Goal: Task Accomplishment & Management: Complete application form

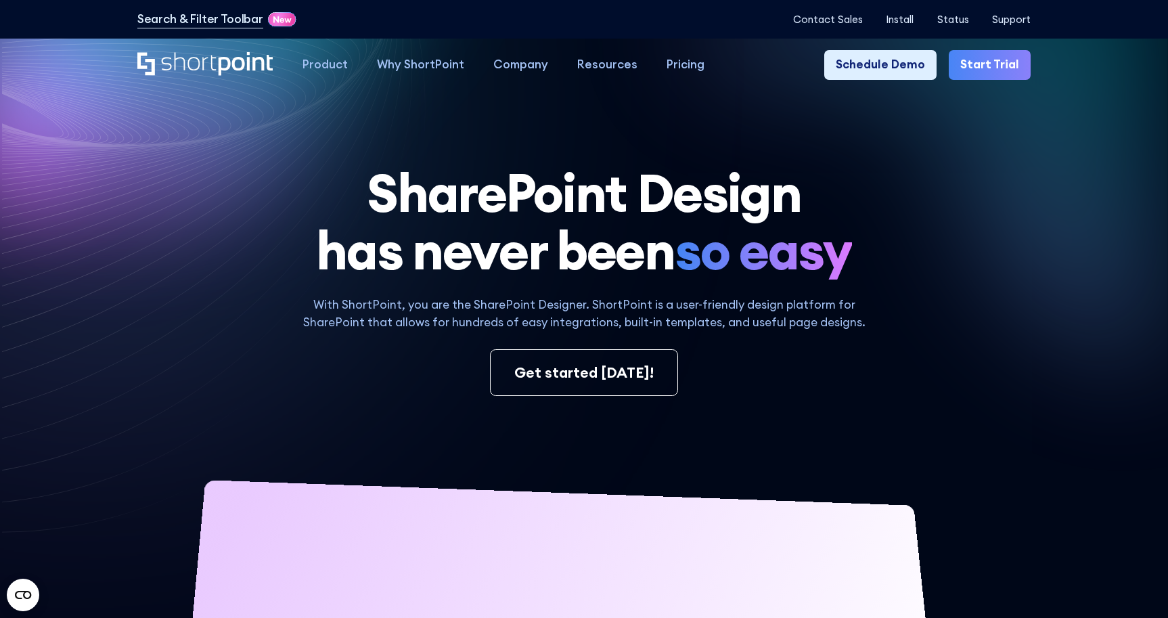
click at [1002, 61] on link "Start Trial" at bounding box center [990, 64] width 83 height 29
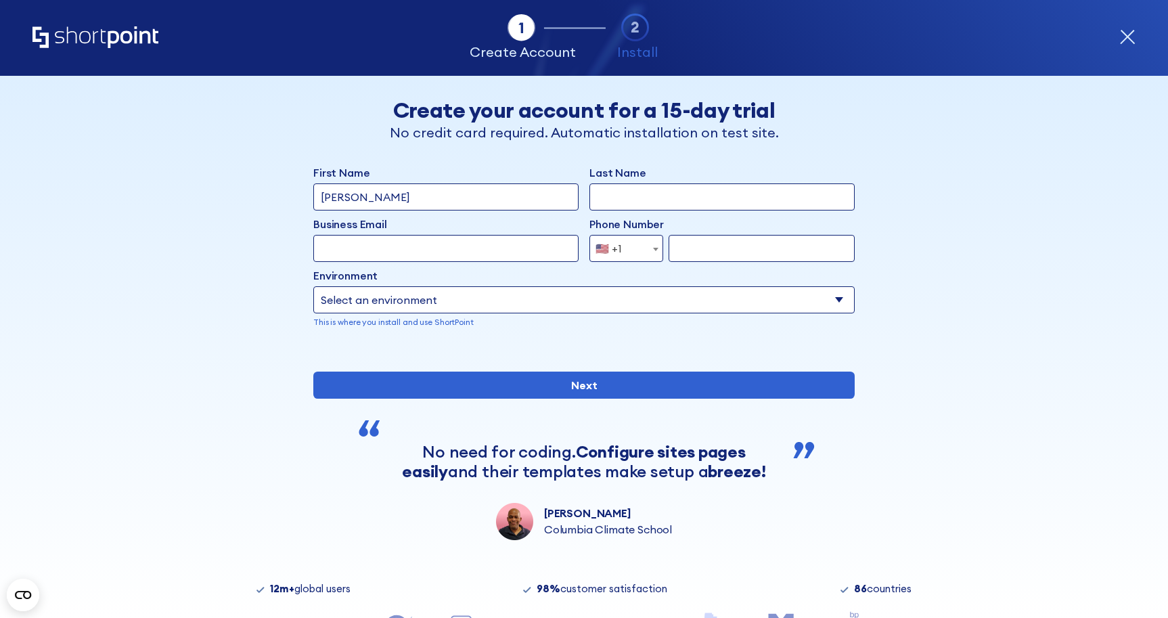
type input "[PERSON_NAME]"
type input "[PERSON_NAME][EMAIL_ADDRESS][PERSON_NAME][DOMAIN_NAME]"
type input "3025182402"
